Goal: Information Seeking & Learning: Check status

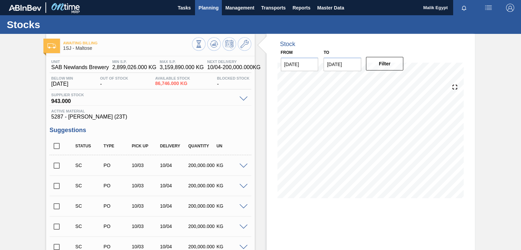
click at [212, 6] on span "Planning" at bounding box center [208, 8] width 20 height 8
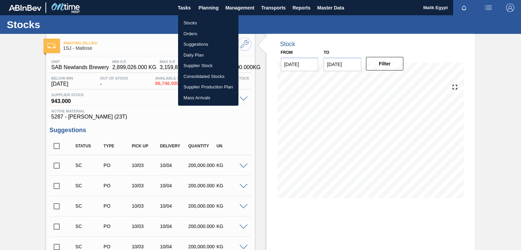
click at [401, 36] on div at bounding box center [260, 125] width 521 height 250
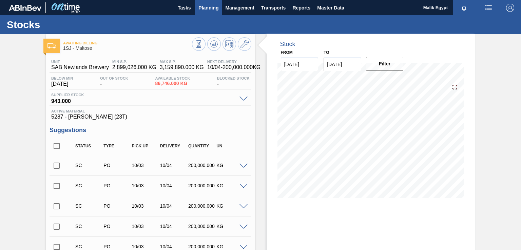
click at [214, 9] on span "Planning" at bounding box center [208, 8] width 20 height 8
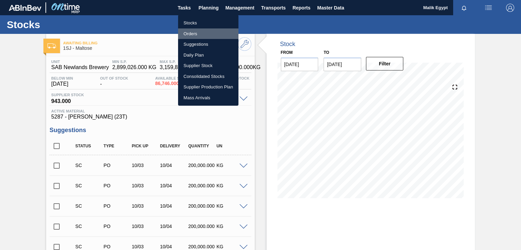
click at [191, 34] on li "Orders" at bounding box center [208, 33] width 60 height 11
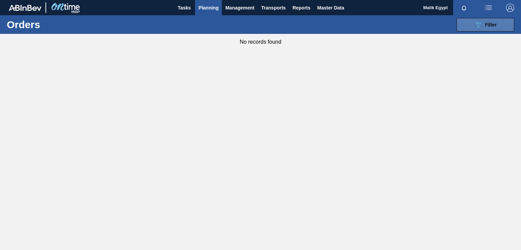
click at [487, 23] on span "Filter" at bounding box center [491, 24] width 12 height 5
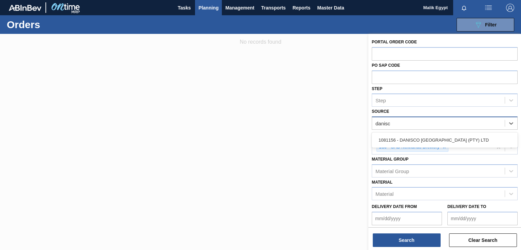
type input "danisco"
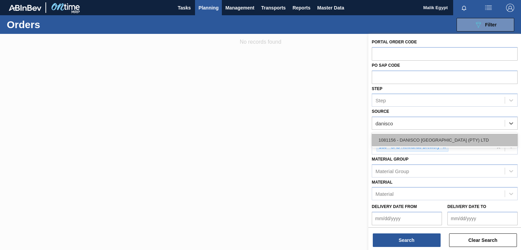
click at [448, 142] on div "1081156 - DANISCO [GEOGRAPHIC_DATA] (PTY) LTD" at bounding box center [445, 140] width 146 height 13
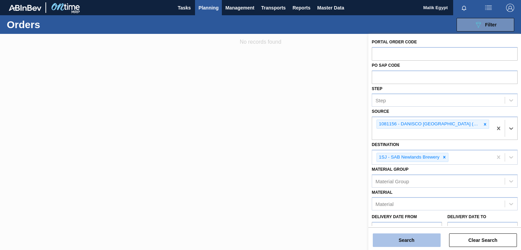
click at [404, 239] on button "Search" at bounding box center [407, 241] width 68 height 14
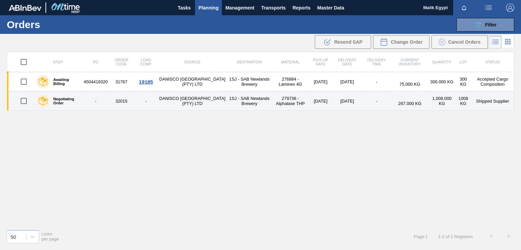
click at [257, 97] on td "1SJ - SAB Newlands Brewery" at bounding box center [249, 101] width 45 height 19
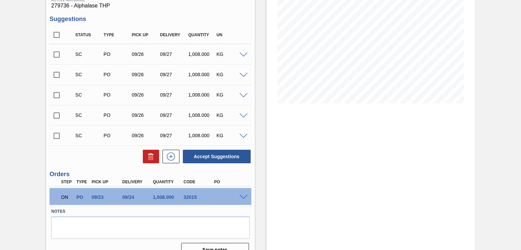
scroll to position [107, 0]
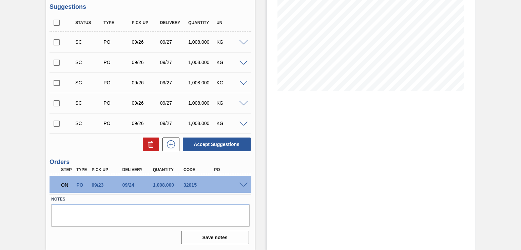
click at [242, 186] on span at bounding box center [243, 185] width 8 height 5
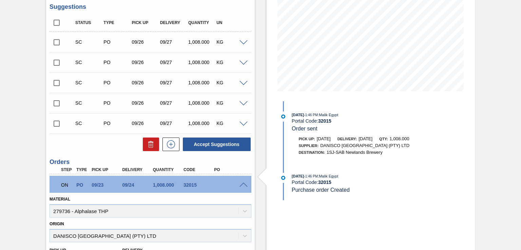
click at [242, 183] on span at bounding box center [243, 185] width 8 height 5
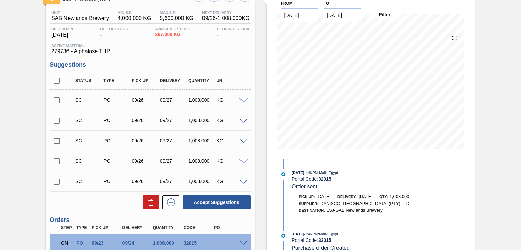
scroll to position [0, 0]
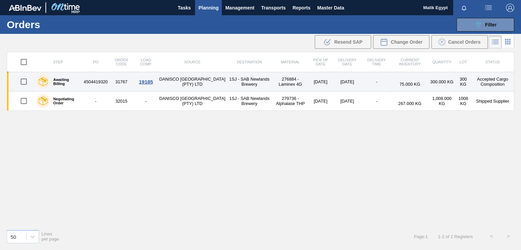
click at [196, 81] on td "DANISCO [GEOGRAPHIC_DATA] (PTY) LTD" at bounding box center [192, 81] width 69 height 19
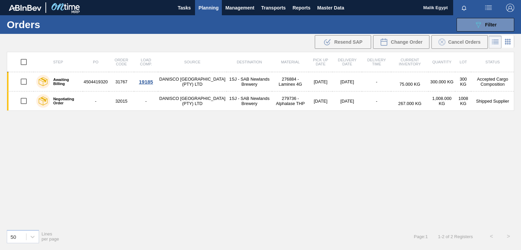
click at [205, 8] on span "Planning" at bounding box center [208, 8] width 20 height 8
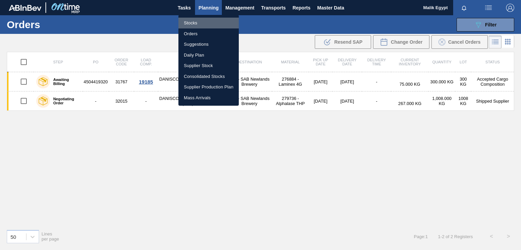
click at [194, 22] on li "Stocks" at bounding box center [208, 23] width 60 height 11
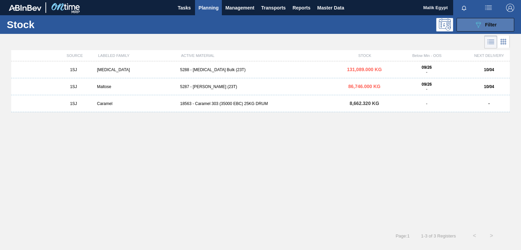
click at [486, 23] on span "Filter" at bounding box center [491, 24] width 12 height 5
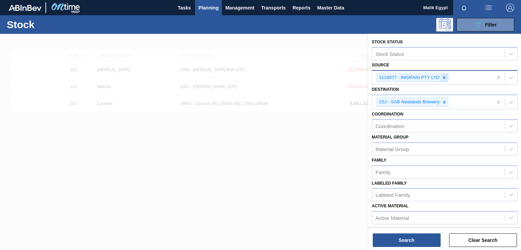
click at [442, 76] on icon at bounding box center [444, 77] width 5 height 5
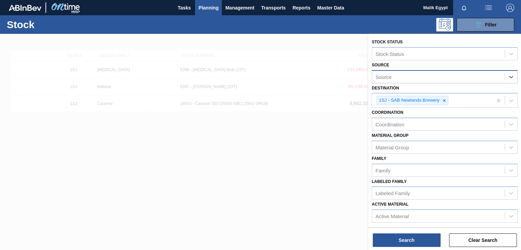
click at [441, 78] on div "Source" at bounding box center [438, 77] width 133 height 10
type input "[PERSON_NAME]"
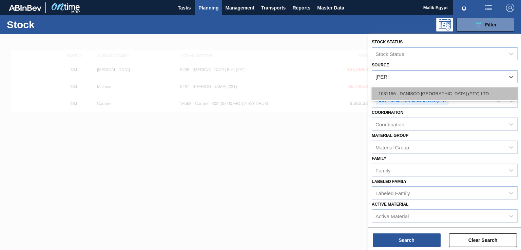
click at [438, 88] on div "1081156 - DANISCO [GEOGRAPHIC_DATA] (PTY) LTD" at bounding box center [445, 94] width 146 height 13
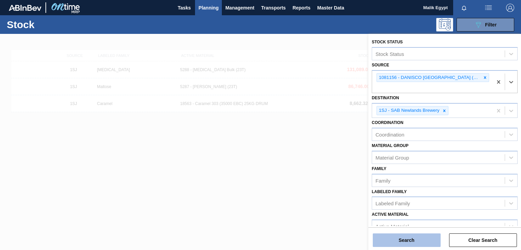
click at [422, 242] on button "Search" at bounding box center [407, 241] width 68 height 14
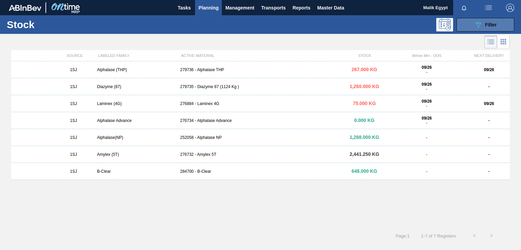
click at [492, 25] on span "Filter" at bounding box center [491, 24] width 12 height 5
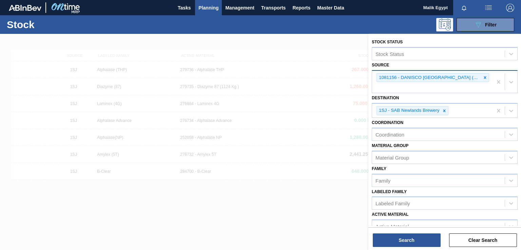
drag, startPoint x: 484, startPoint y: 77, endPoint x: 469, endPoint y: 80, distance: 15.1
click at [484, 77] on icon at bounding box center [485, 77] width 2 height 2
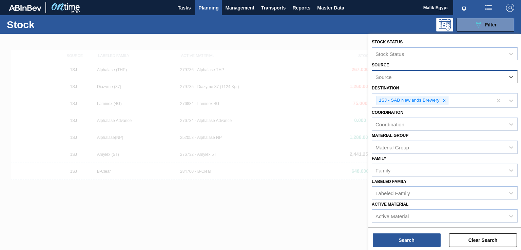
type input "no"
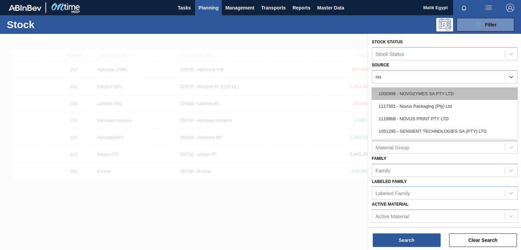
click at [448, 91] on div "1000998 - NOVOZYMES SA PTY LTD" at bounding box center [445, 94] width 146 height 13
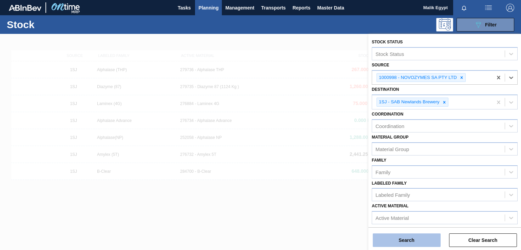
click at [411, 239] on button "Search" at bounding box center [407, 241] width 68 height 14
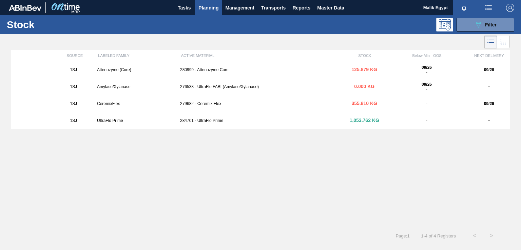
click at [217, 71] on div "280999 - Attenuzyme Core" at bounding box center [260, 70] width 166 height 5
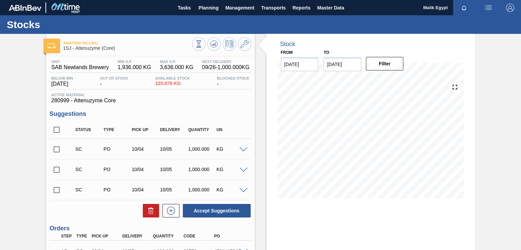
scroll to position [66, 0]
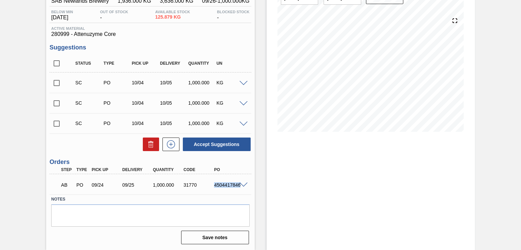
drag, startPoint x: 214, startPoint y: 185, endPoint x: 241, endPoint y: 186, distance: 26.9
click at [241, 186] on div "AB PO 09/24 09/25 1,000.000 31770 4504417846" at bounding box center [150, 184] width 201 height 17
copy div "4504417846"
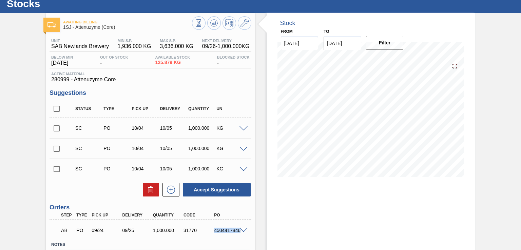
scroll to position [0, 0]
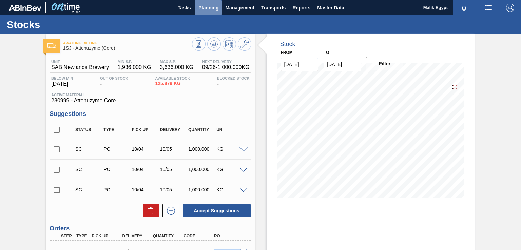
click at [214, 6] on span "Planning" at bounding box center [208, 8] width 20 height 8
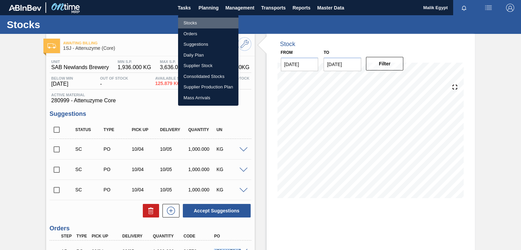
click at [193, 21] on li "Stocks" at bounding box center [208, 23] width 60 height 11
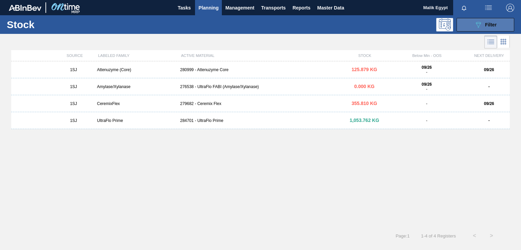
click at [487, 24] on span "Filter" at bounding box center [491, 24] width 12 height 5
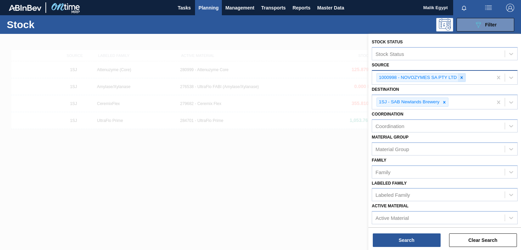
click at [464, 76] on icon at bounding box center [461, 77] width 5 height 5
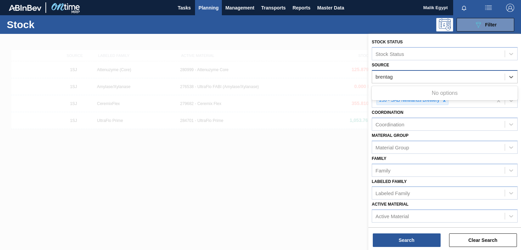
type input "brentagg"
drag, startPoint x: 410, startPoint y: 75, endPoint x: 400, endPoint y: 75, distance: 9.8
click at [400, 75] on div "Source" at bounding box center [438, 77] width 133 height 10
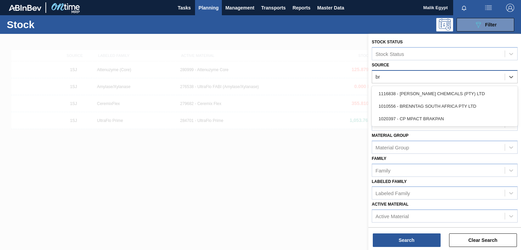
type input "bre"
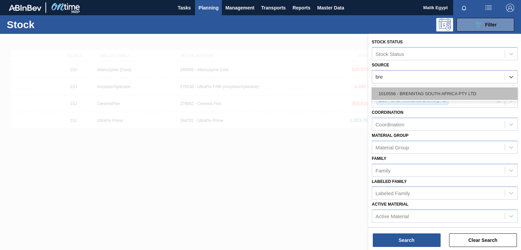
click at [425, 90] on div "1010556 - BRENNTAG SOUTH AFRICA PTY LTD" at bounding box center [445, 94] width 146 height 13
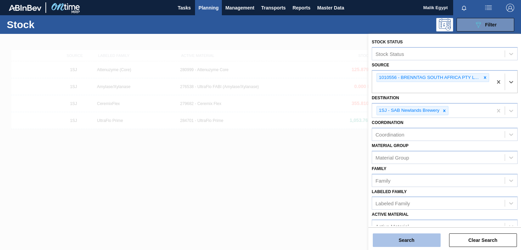
click at [420, 241] on button "Search" at bounding box center [407, 241] width 68 height 14
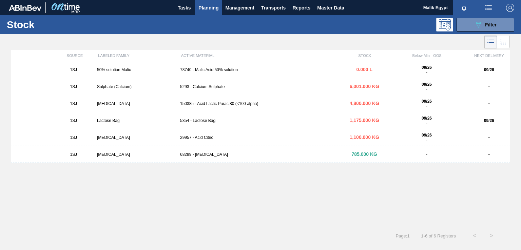
click at [207, 87] on div "5293 - Calcium Sulphate" at bounding box center [260, 86] width 166 height 5
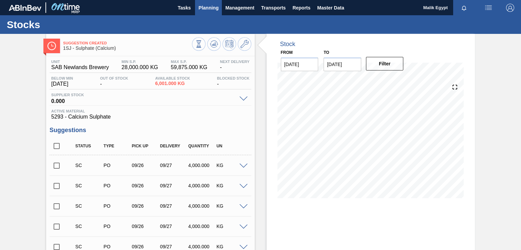
click at [204, 6] on span "Planning" at bounding box center [208, 8] width 20 height 8
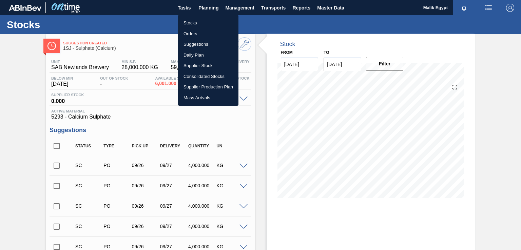
click at [191, 23] on li "Stocks" at bounding box center [208, 23] width 60 height 11
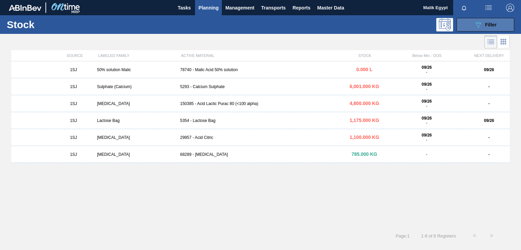
click at [483, 24] on div "089F7B8B-B2A5-4AFE-B5C0-19BA573D28AC Filter" at bounding box center [485, 25] width 22 height 8
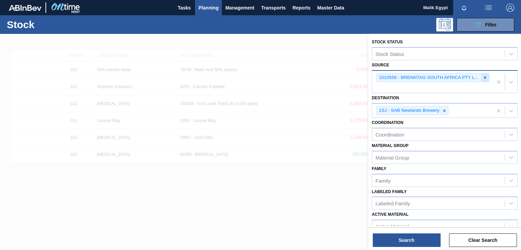
click at [484, 77] on icon at bounding box center [485, 77] width 2 height 2
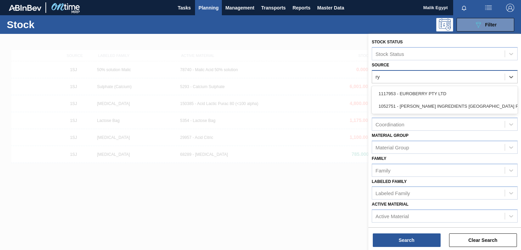
type input "r"
type input "RYM"
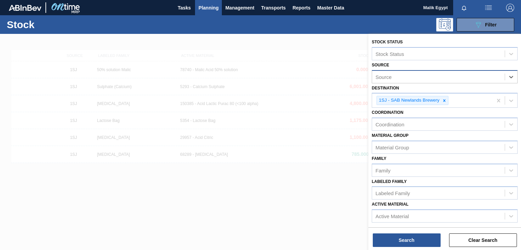
click at [251, 136] on div at bounding box center [260, 159] width 521 height 250
